Goal: Transaction & Acquisition: Purchase product/service

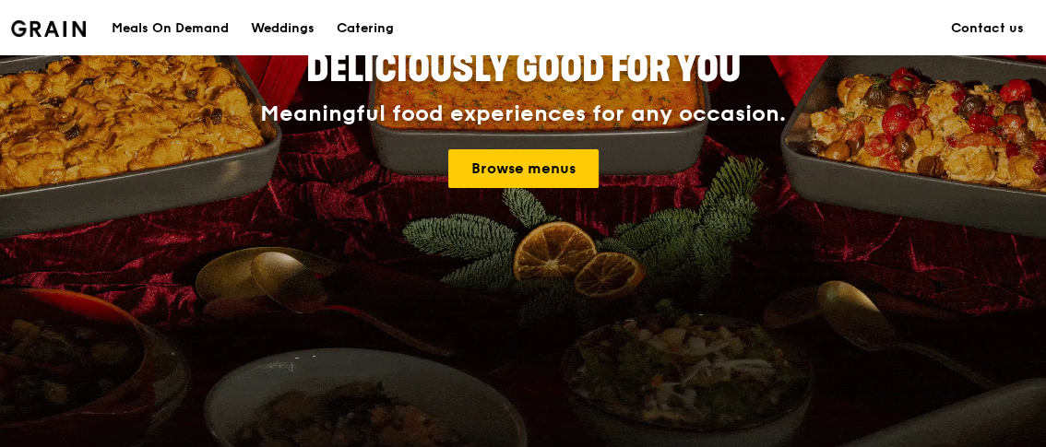
scroll to position [184, 0]
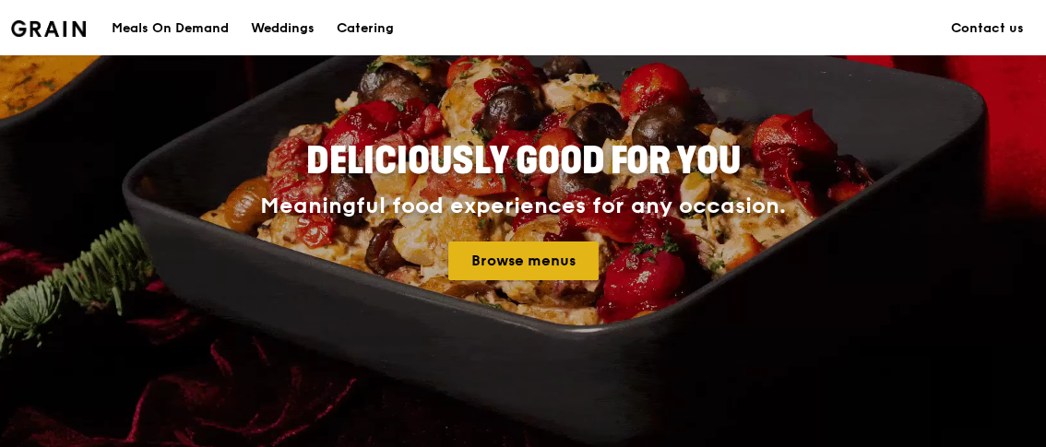
click at [549, 272] on link "Browse menus" at bounding box center [523, 261] width 150 height 39
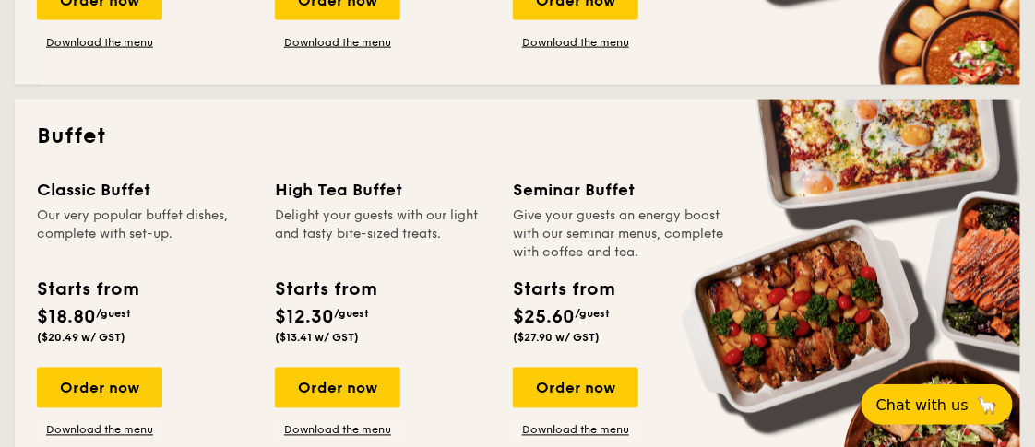
scroll to position [829, 0]
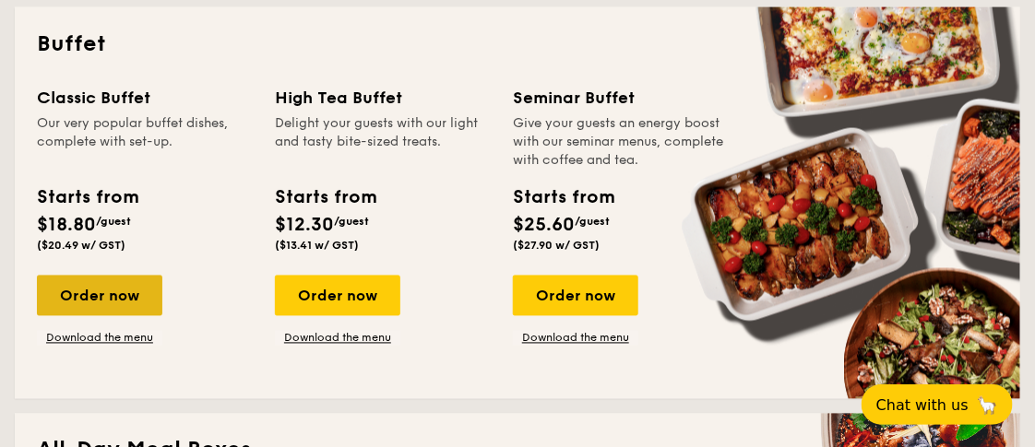
click at [135, 285] on div "Order now" at bounding box center [99, 296] width 125 height 41
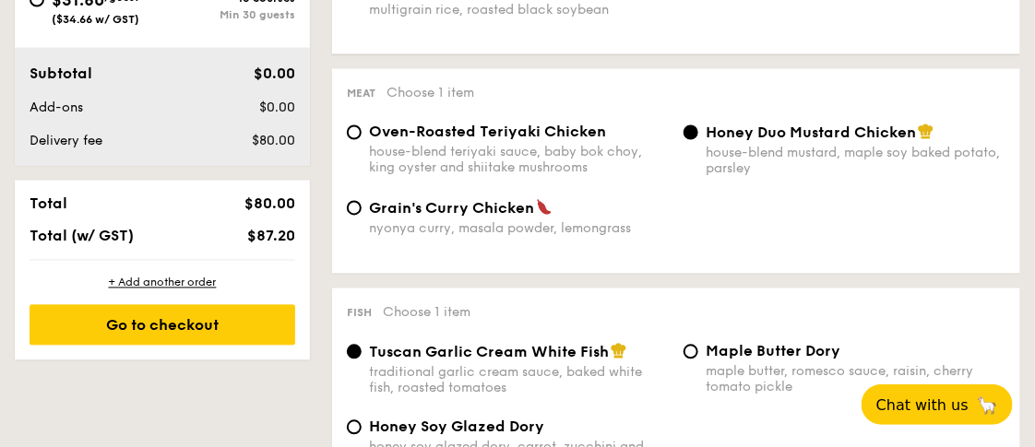
scroll to position [553, 0]
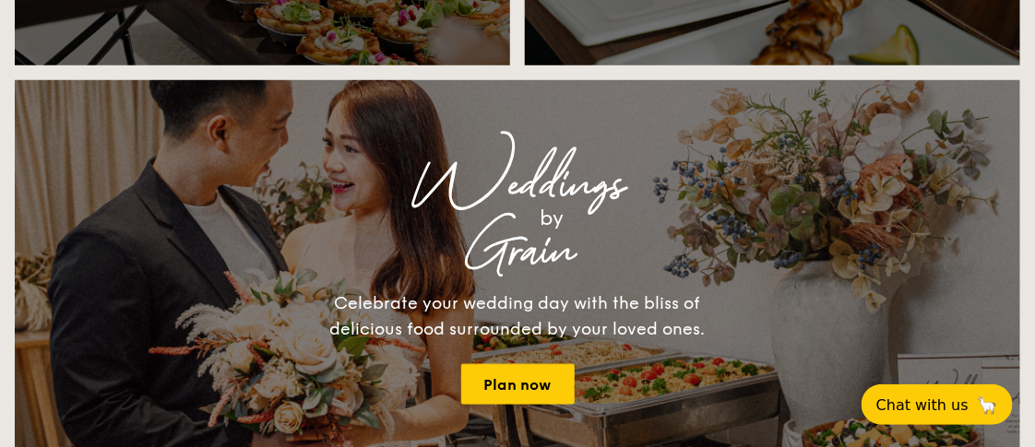
scroll to position [2106, 0]
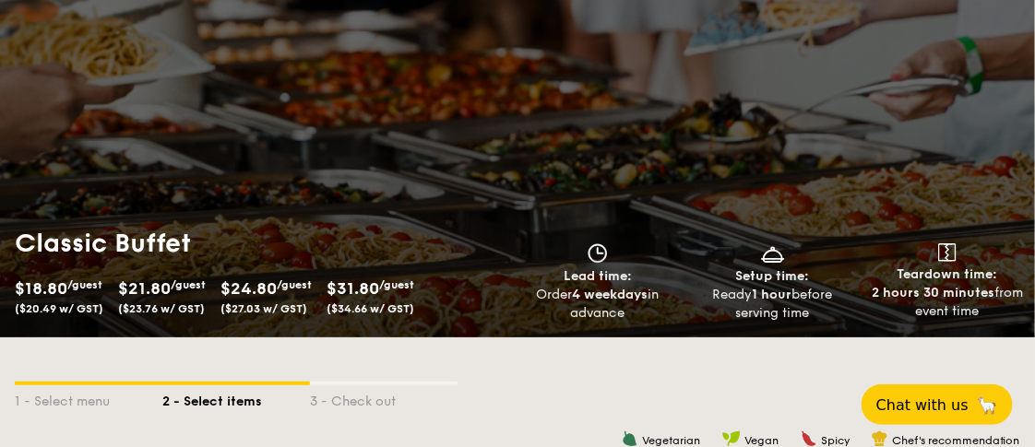
scroll to position [157, 0]
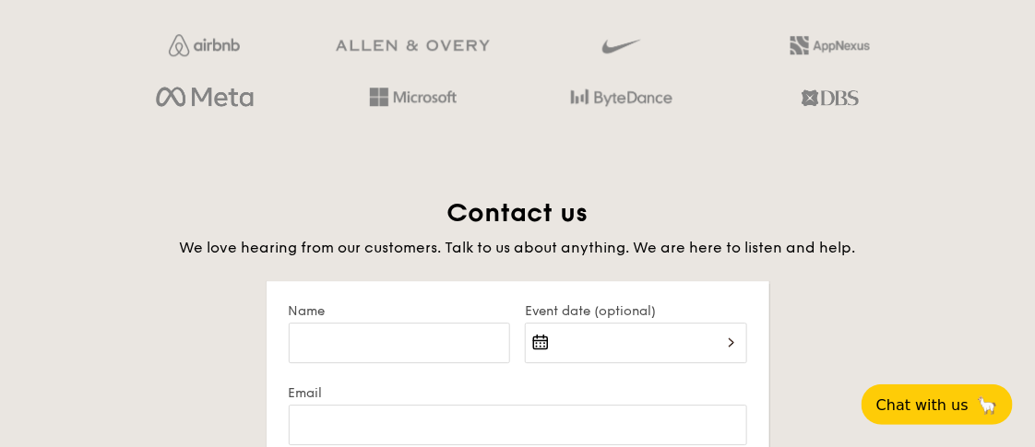
scroll to position [3292, 0]
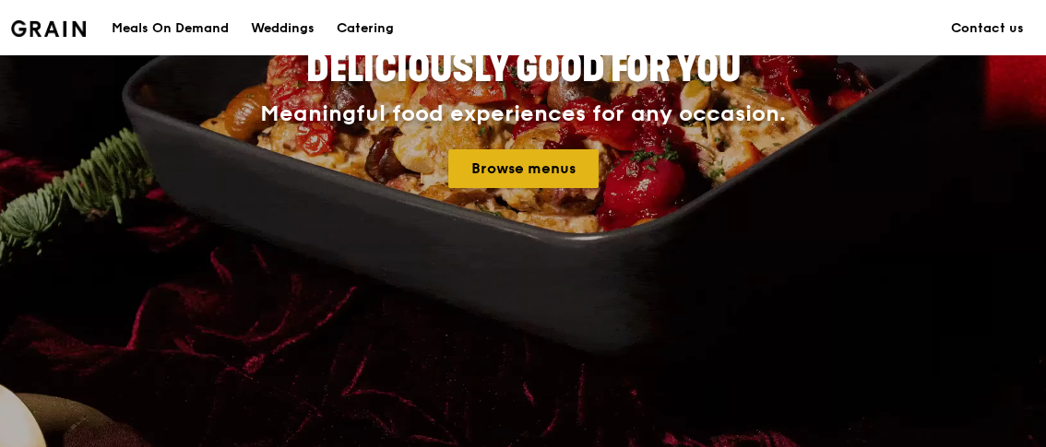
click at [555, 175] on link "Browse menus" at bounding box center [523, 168] width 150 height 39
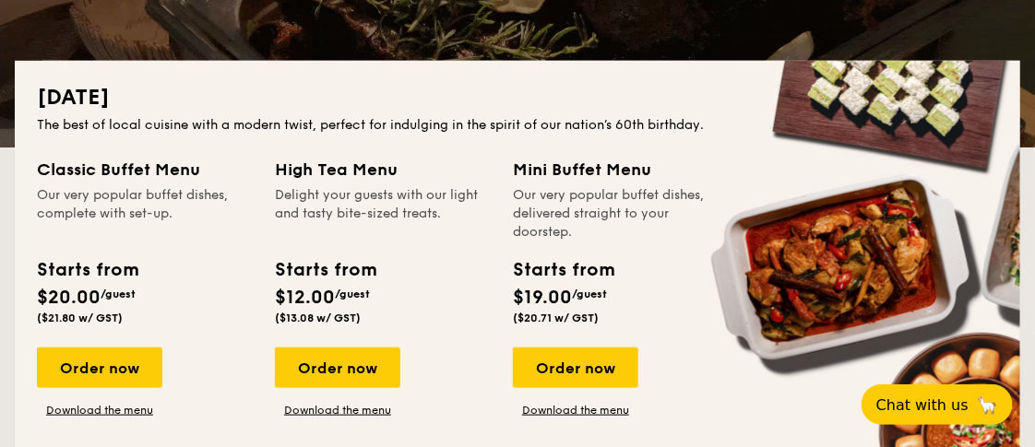
scroll to position [737, 0]
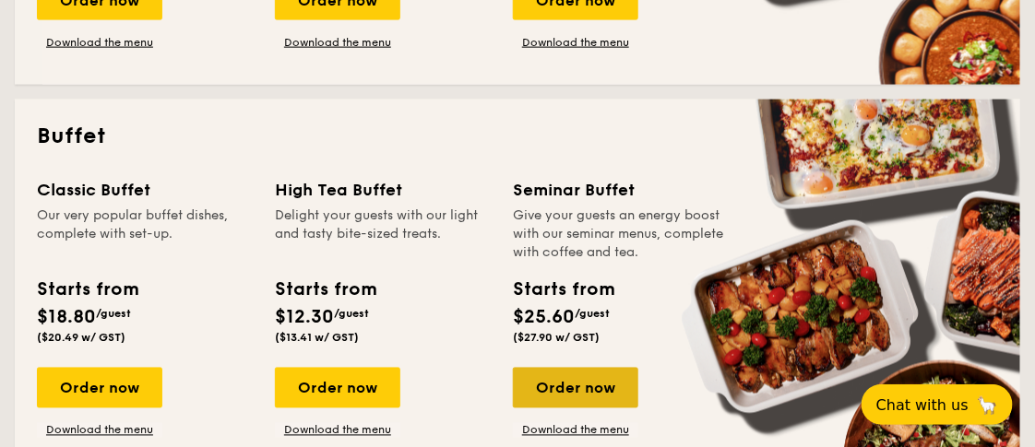
click at [564, 385] on div "Order now" at bounding box center [575, 388] width 125 height 41
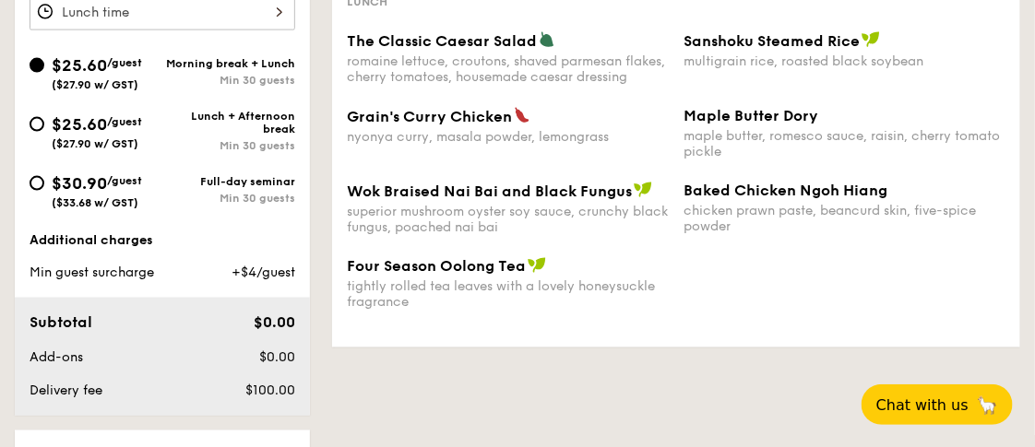
scroll to position [829, 0]
